Goal: Transaction & Acquisition: Obtain resource

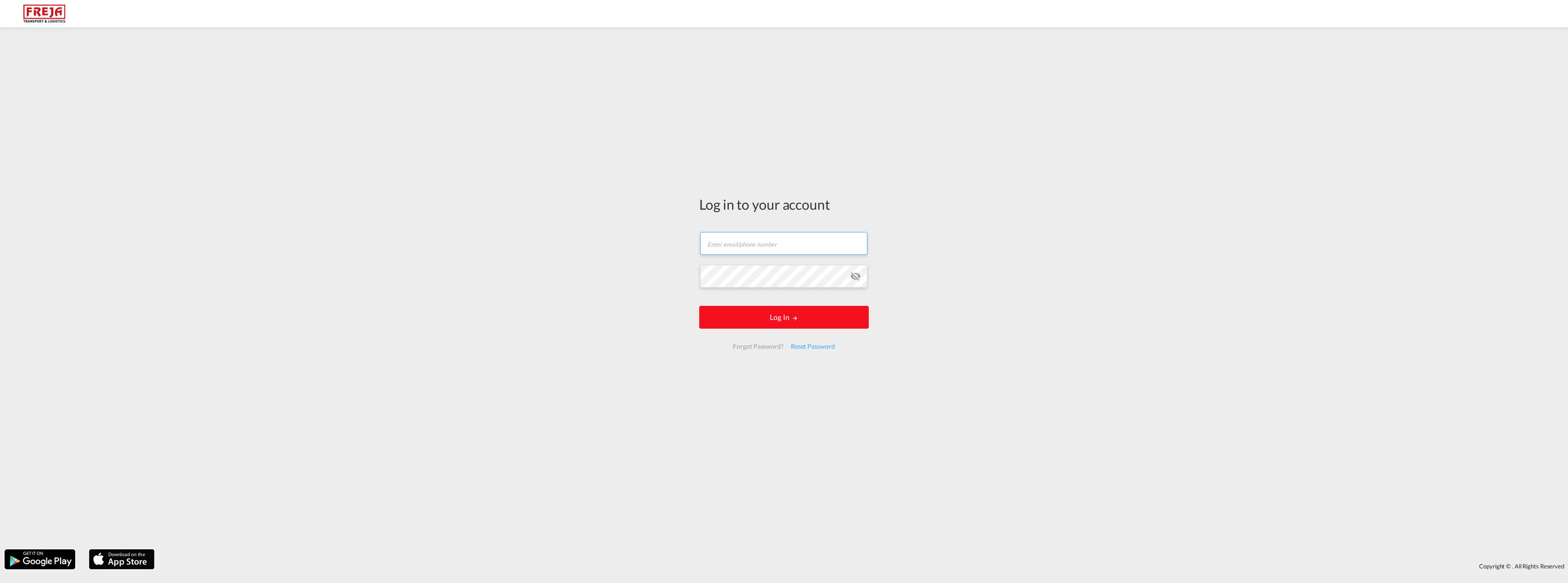
type input "[EMAIL_ADDRESS][DOMAIN_NAME]"
click at [814, 320] on button "Log In" at bounding box center [784, 316] width 170 height 23
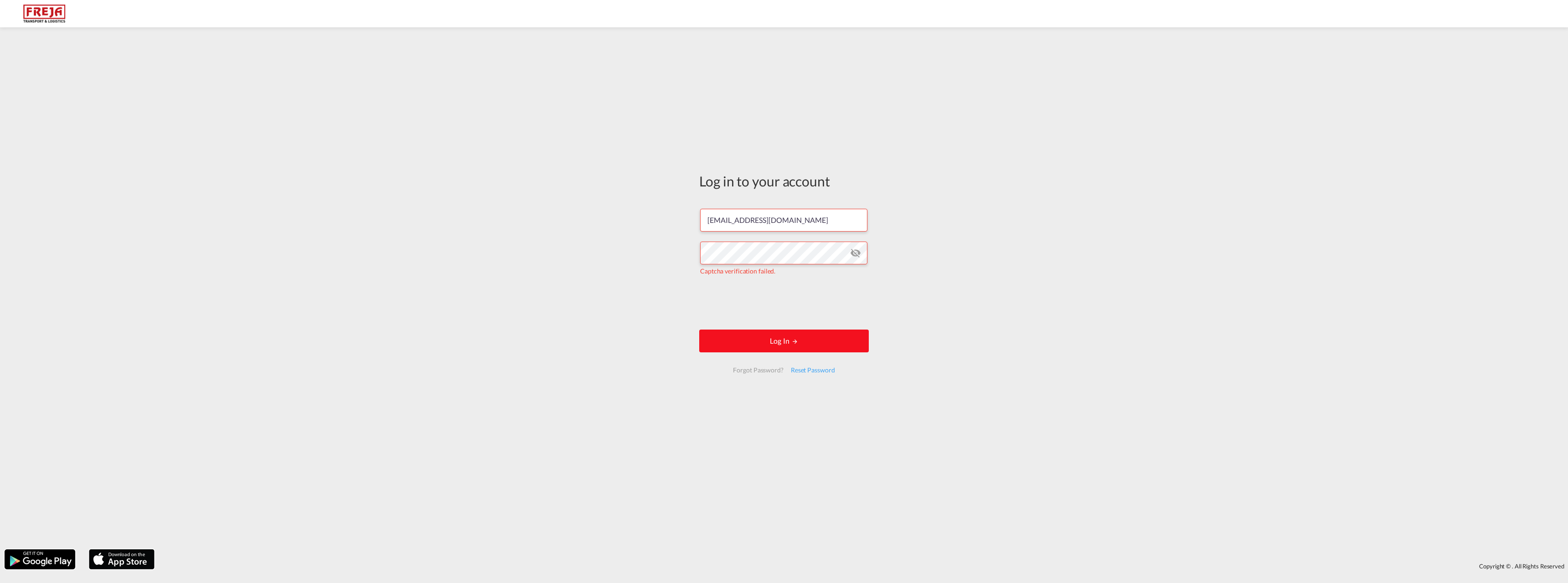
click at [740, 347] on button "Log In" at bounding box center [784, 340] width 170 height 23
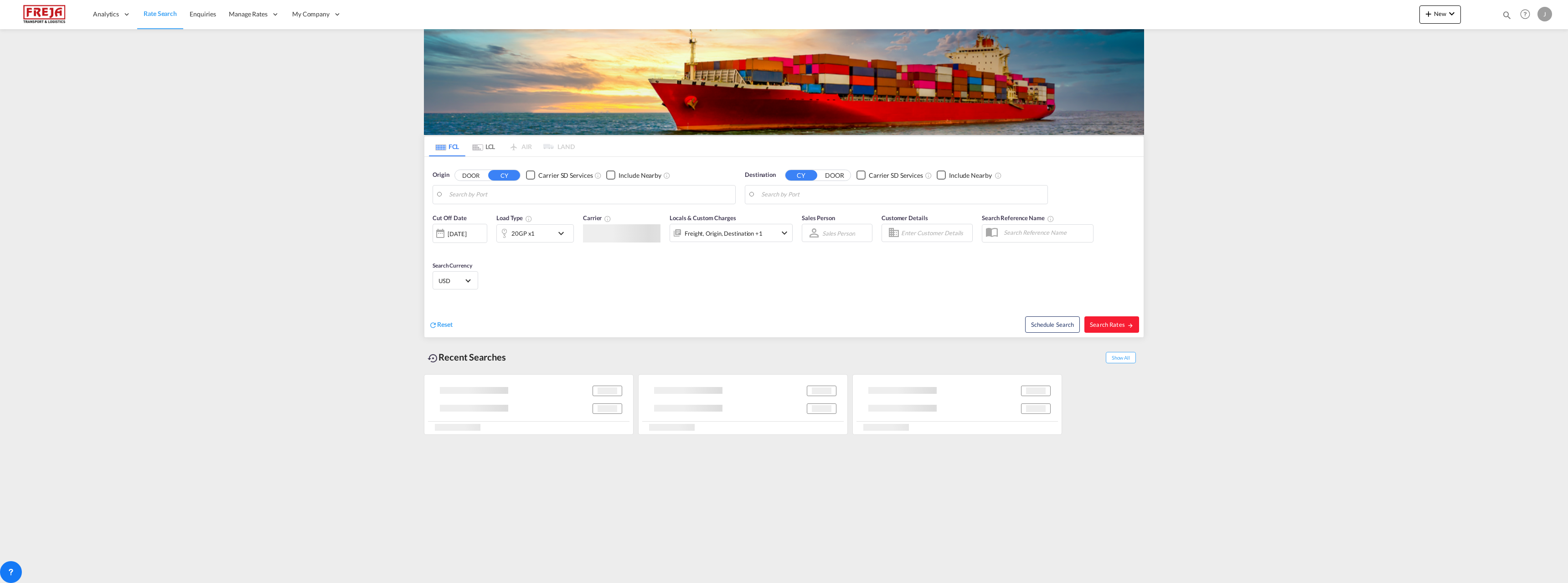
type input "[GEOGRAPHIC_DATA], [GEOGRAPHIC_DATA]"
type input "[GEOGRAPHIC_DATA] ([GEOGRAPHIC_DATA]), [GEOGRAPHIC_DATA]"
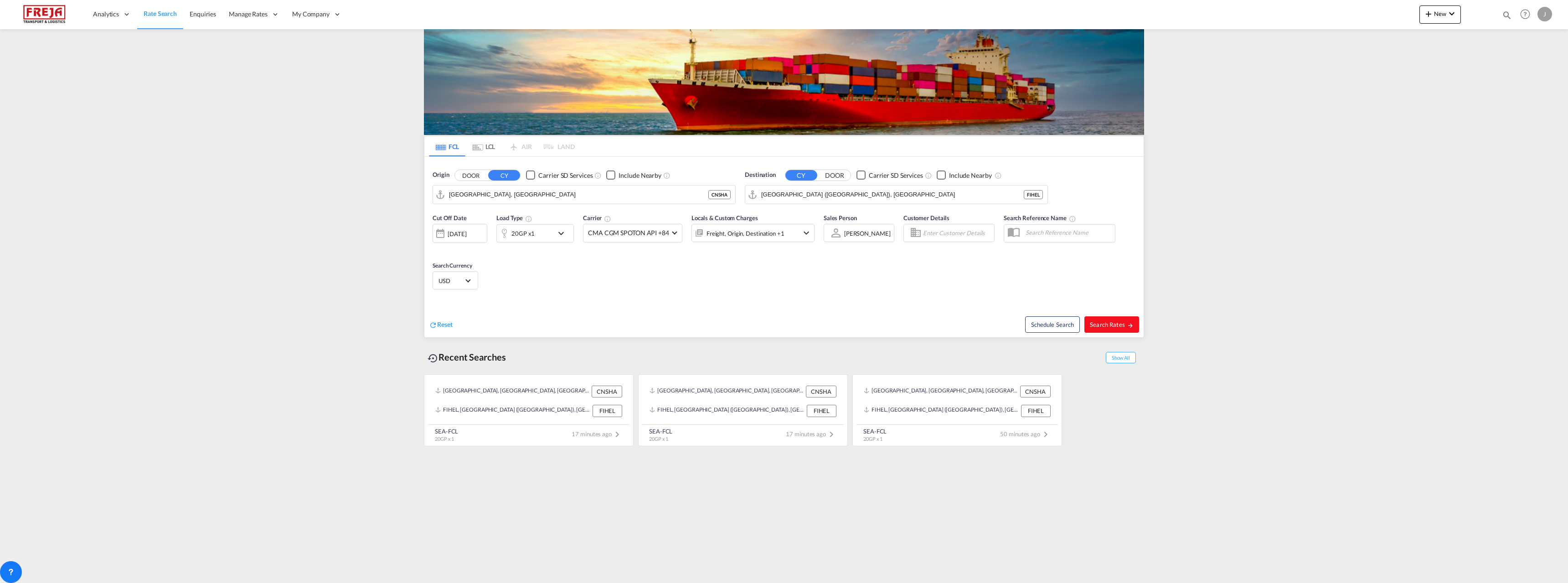
click at [1108, 327] on span "Search Rates" at bounding box center [1111, 324] width 44 height 7
type input "CNSHA to FIHEL / [DATE]"
